Goal: Transaction & Acquisition: Purchase product/service

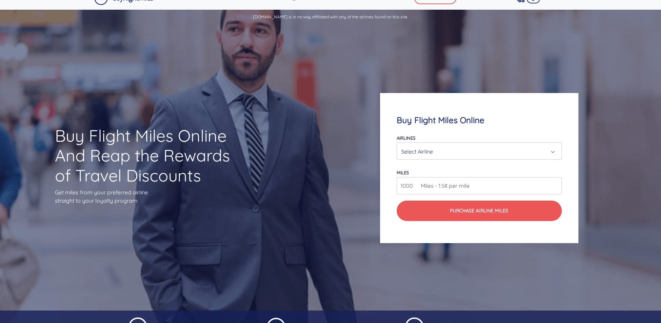
scroll to position [28, 0]
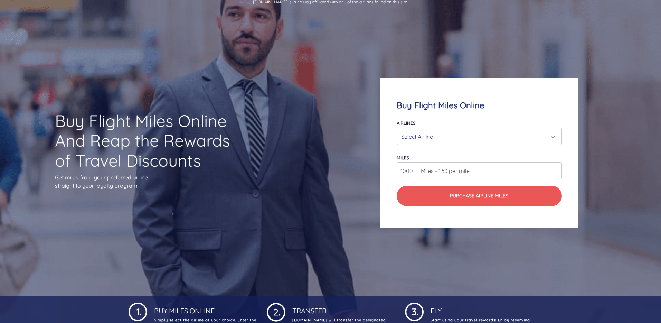
click at [457, 141] on div "Select Airline" at bounding box center [477, 136] width 152 height 13
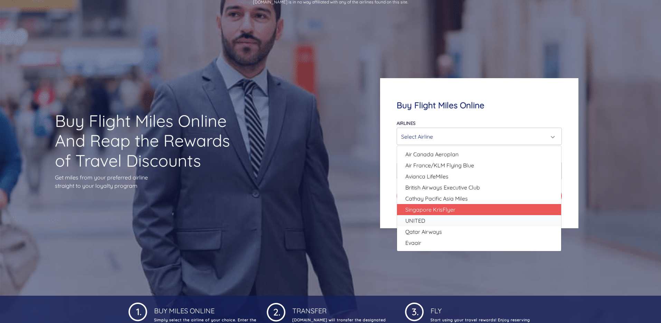
drag, startPoint x: 454, startPoint y: 215, endPoint x: 454, endPoint y: 207, distance: 8.3
click at [454, 207] on ul "Air Canada Aeroplan Air France/KLM Flying Blue Avianca LifeMiles British Airway…" at bounding box center [479, 199] width 164 height 100
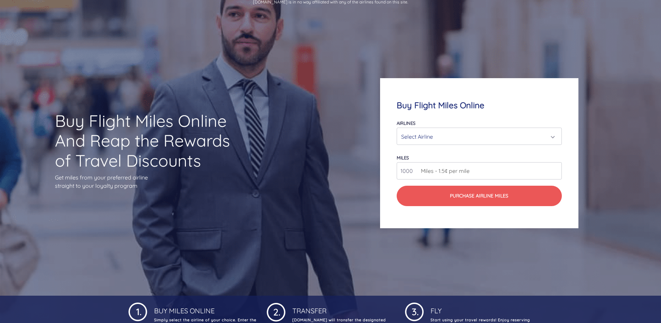
click at [443, 124] on div "Airlines Air Canada Aeroplan Air France/KLM Flying Blue Avianca LifeMiles Briti…" at bounding box center [479, 132] width 165 height 26
click at [443, 132] on div "Select Airline" at bounding box center [477, 136] width 152 height 13
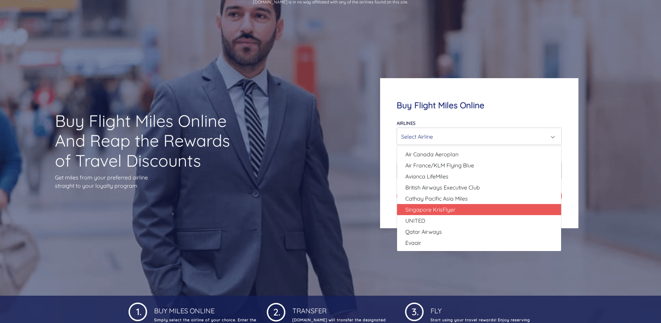
click at [438, 209] on span "Singapore KrisFlyer" at bounding box center [430, 209] width 50 height 8
select select "Singapore KrisFlyer"
type input "80000"
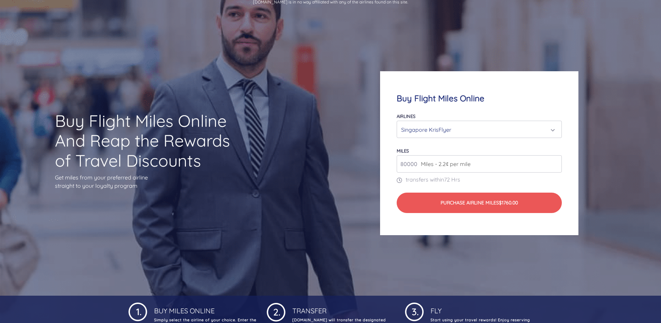
click at [476, 162] on input "80000" at bounding box center [479, 163] width 165 height 17
click at [450, 161] on span "Miles - 2.2¢ per mile" at bounding box center [443, 164] width 53 height 8
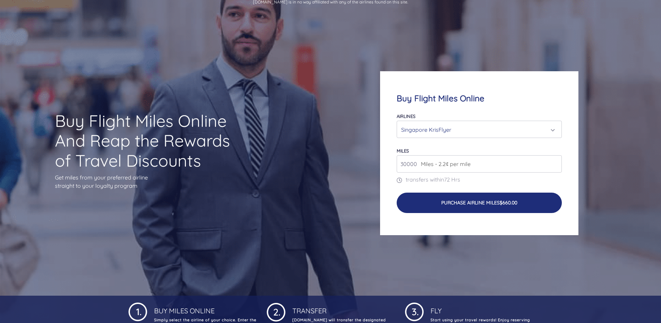
click at [460, 212] on button "Purchase Airline Miles $660.00" at bounding box center [479, 202] width 165 height 20
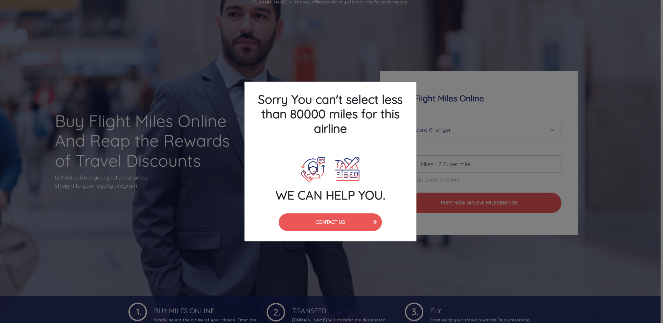
click at [445, 85] on div "Sorry You can't select less than 80000 miles for this airline WE CAN HELP YOU. …" at bounding box center [331, 161] width 663 height 323
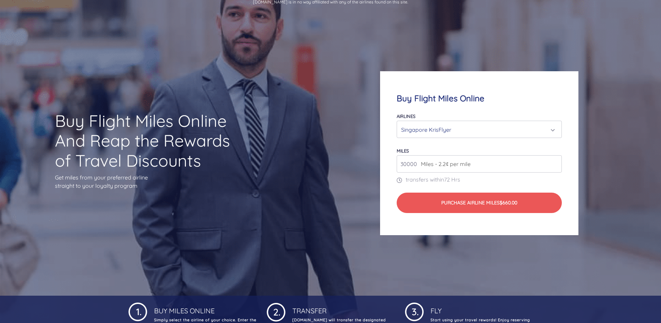
click at [407, 164] on input "30000" at bounding box center [479, 163] width 165 height 17
type input "80000"
